Goal: Information Seeking & Learning: Learn about a topic

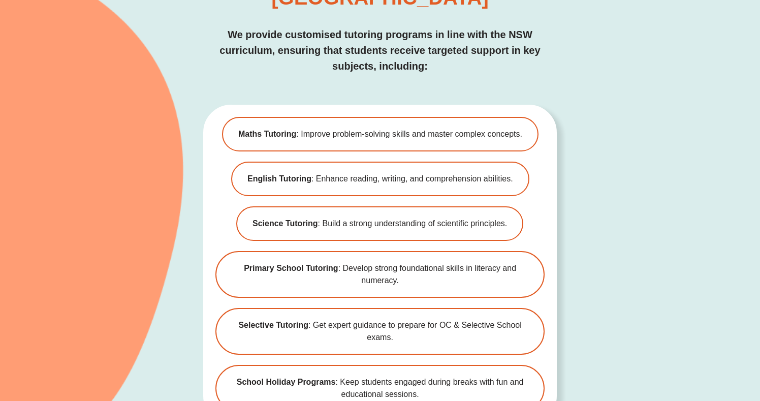
scroll to position [2742, 0]
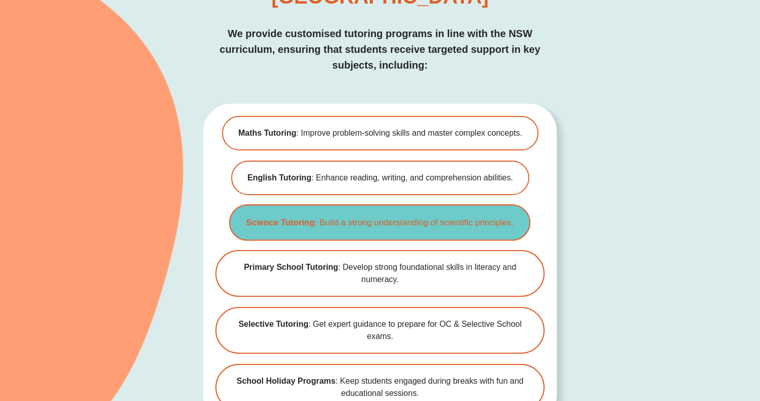
click at [298, 217] on b "Science Tutoring" at bounding box center [280, 221] width 69 height 9
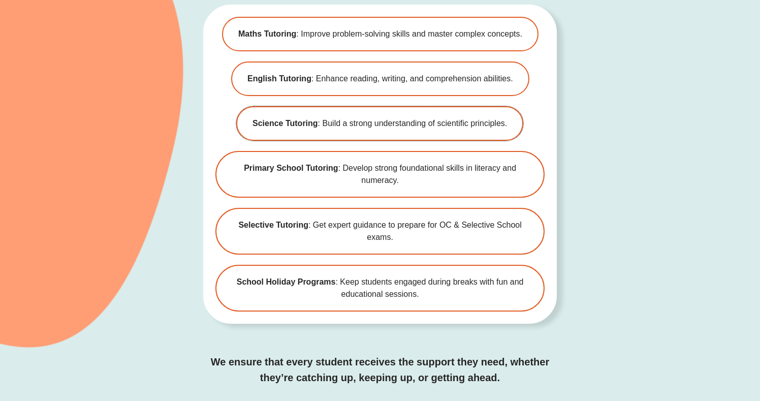
scroll to position [2877, 0]
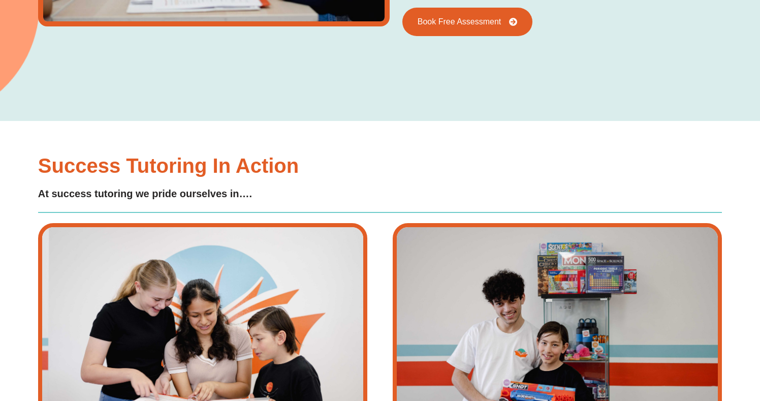
type input "*"
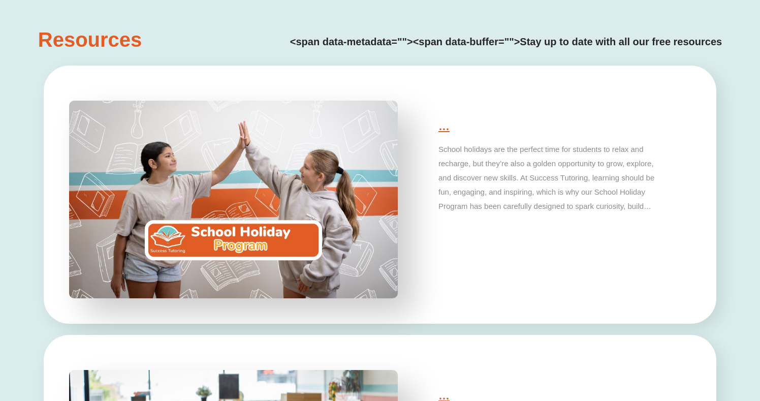
scroll to position [2605, 0]
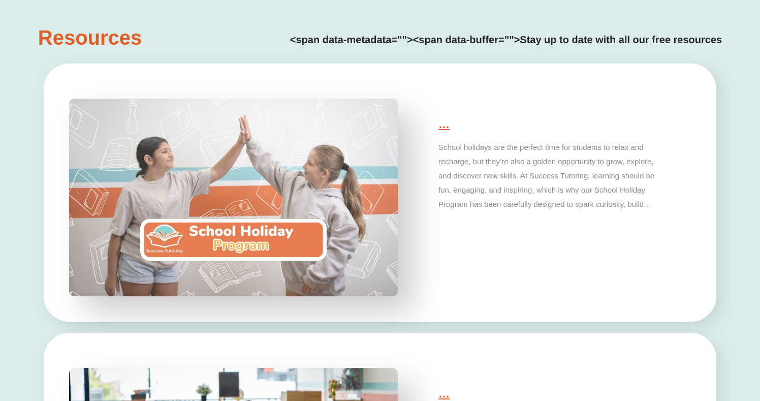
click at [216, 236] on img at bounding box center [233, 197] width 345 height 207
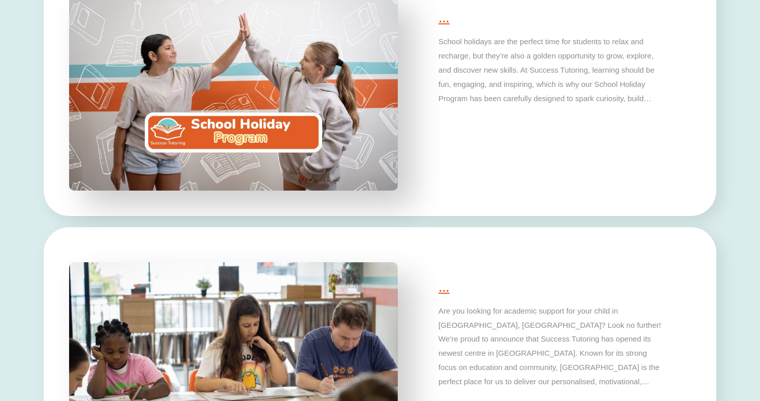
scroll to position [2712, 0]
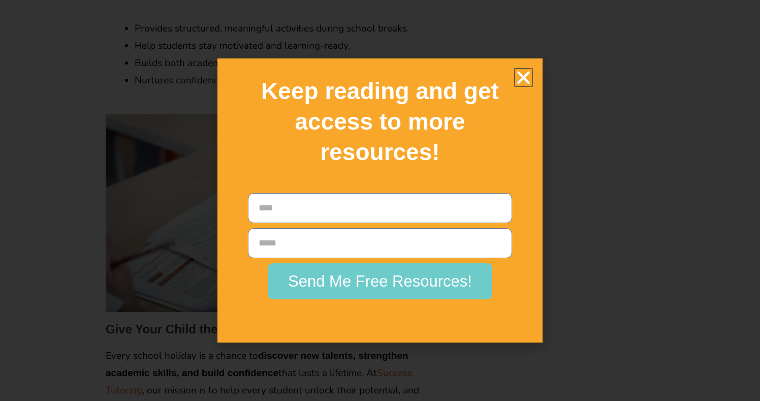
scroll to position [1518, 0]
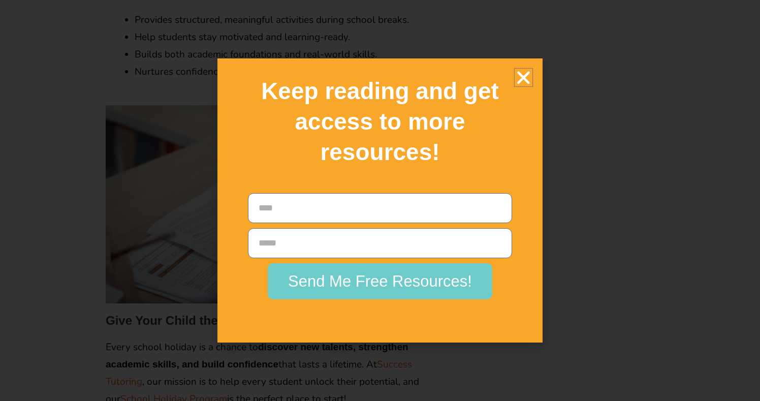
click at [528, 78] on icon "Close" at bounding box center [523, 78] width 18 height 18
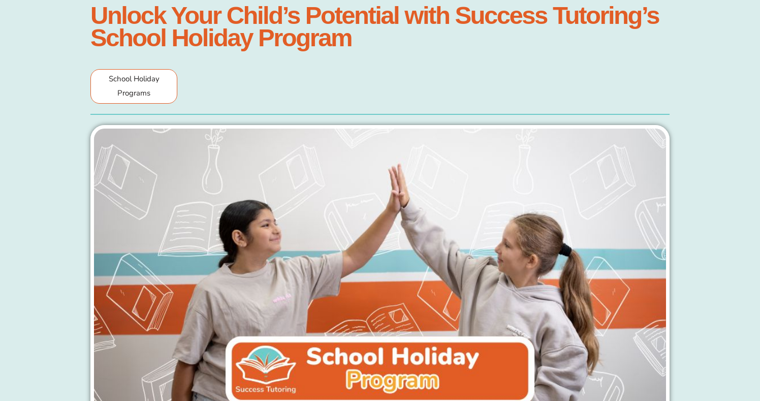
scroll to position [0, 0]
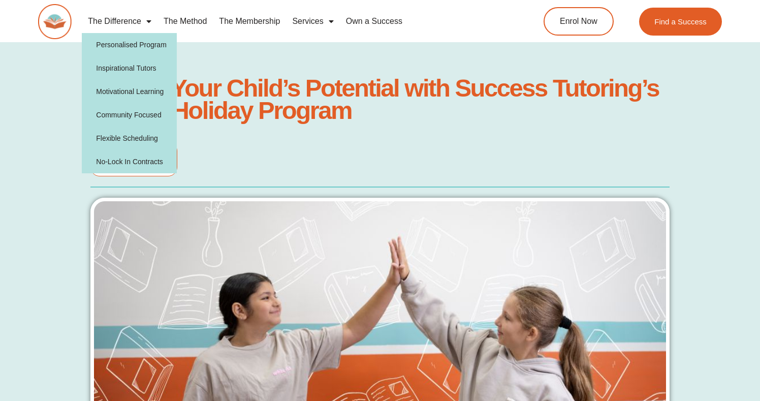
click at [113, 25] on link "The Difference" at bounding box center [120, 21] width 76 height 23
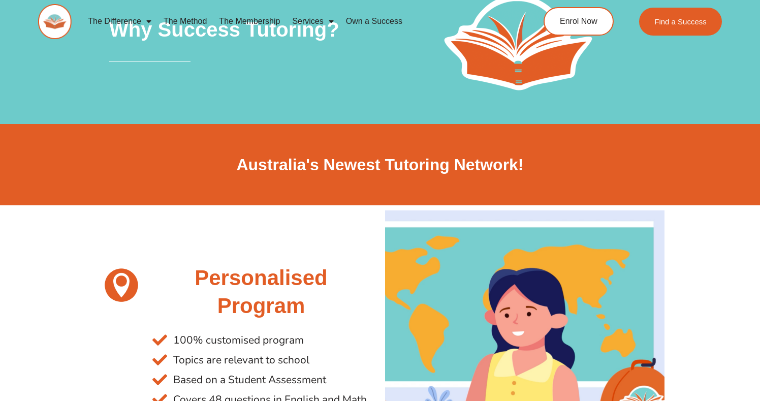
click at [177, 24] on link "The Method" at bounding box center [184, 21] width 55 height 23
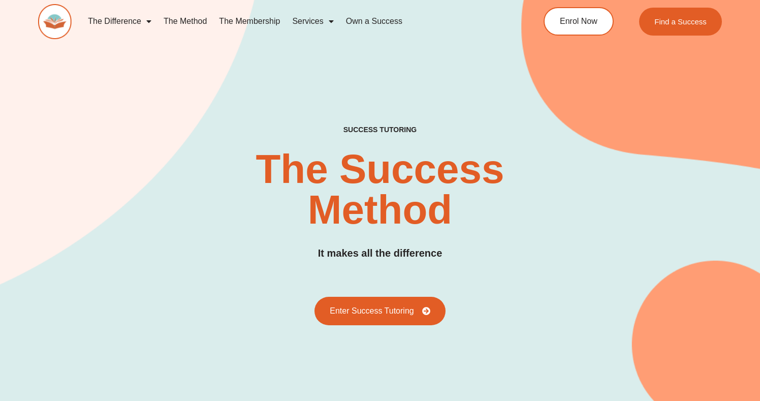
click at [246, 24] on link "The Membership" at bounding box center [249, 21] width 73 height 23
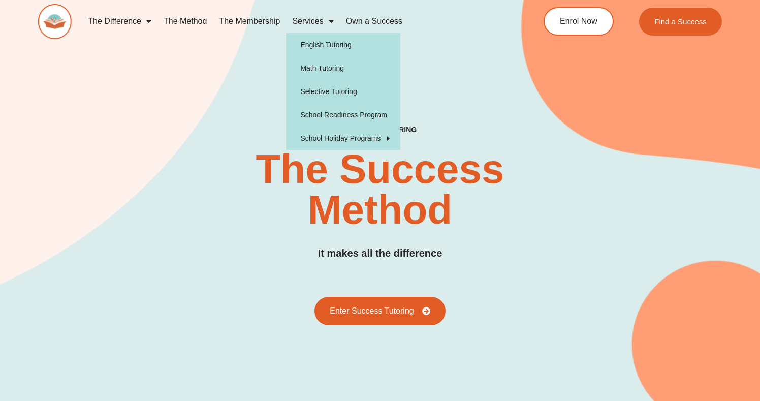
click at [314, 20] on link "Services" at bounding box center [312, 21] width 53 height 23
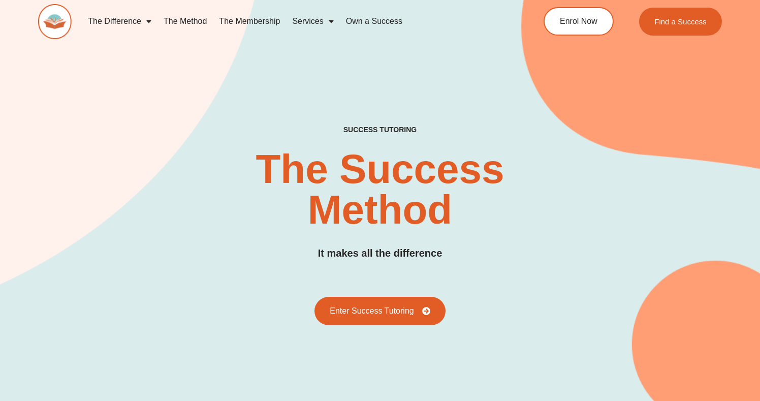
click at [314, 20] on link "Services" at bounding box center [312, 21] width 53 height 23
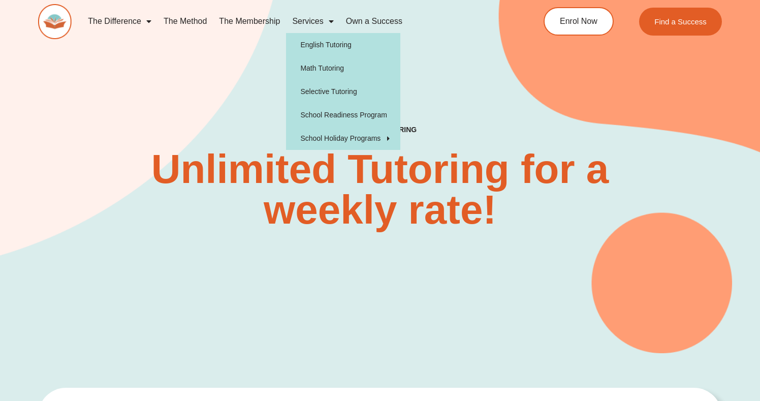
click at [309, 21] on link "Services" at bounding box center [312, 21] width 53 height 23
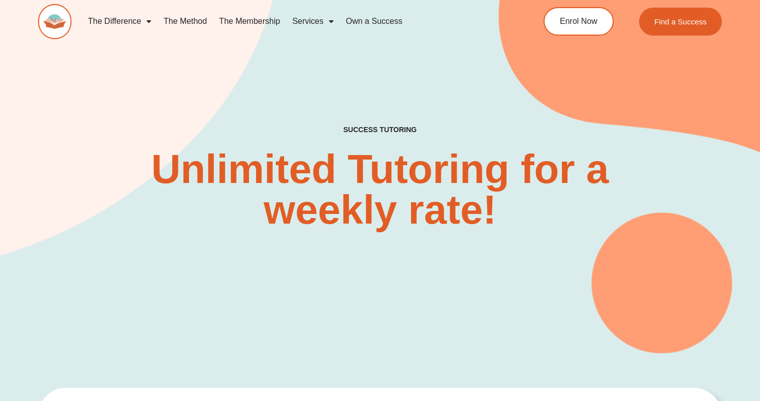
click at [309, 21] on link "Services" at bounding box center [312, 21] width 53 height 23
